Goal: Transaction & Acquisition: Purchase product/service

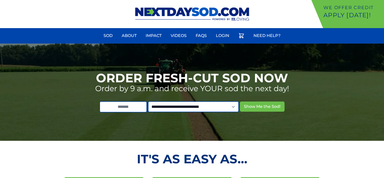
click at [212, 39] on ul "Sod About Impact Videos FAQs Login Need Help?" at bounding box center [192, 37] width 384 height 14
click at [223, 37] on link "Login" at bounding box center [222, 36] width 19 height 12
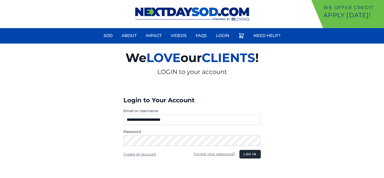
drag, startPoint x: 189, startPoint y: 118, endPoint x: 121, endPoint y: 118, distance: 68.5
click at [121, 118] on div "**********" at bounding box center [193, 135] width 146 height 111
type input "**********"
click at [251, 156] on button "Log in" at bounding box center [250, 154] width 21 height 9
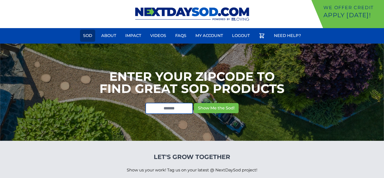
click at [92, 36] on link "Sod" at bounding box center [87, 36] width 15 height 12
click at [174, 108] on input "text" at bounding box center [170, 108] width 48 height 11
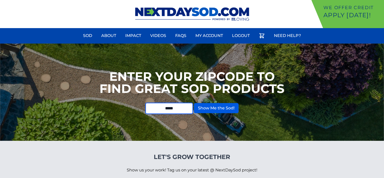
type input "*****"
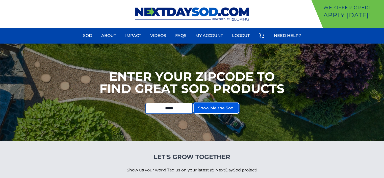
click at [217, 109] on button "Show Me the Sod!" at bounding box center [216, 108] width 45 height 10
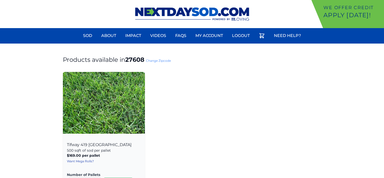
click at [98, 117] on img at bounding box center [104, 103] width 82 height 62
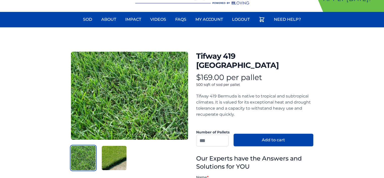
scroll to position [25, 0]
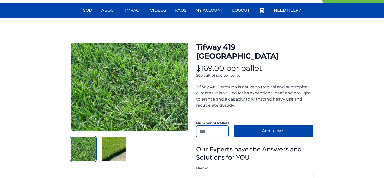
drag, startPoint x: 214, startPoint y: 121, endPoint x: 195, endPoint y: 122, distance: 19.8
click at [195, 122] on div "Tifway 419 Bermuda Product information 500 sqft of sod per pallet *" at bounding box center [192, 142] width 243 height 200
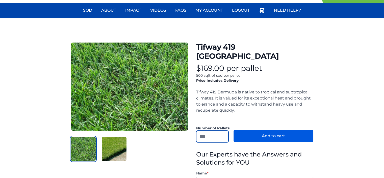
type input "*"
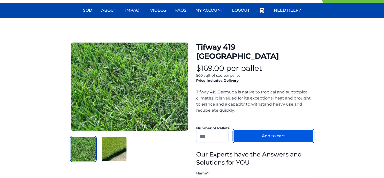
click at [273, 129] on button "Add to cart" at bounding box center [274, 135] width 80 height 13
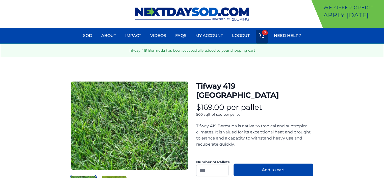
click at [264, 36] on icon at bounding box center [262, 35] width 5 height 5
